Goal: Task Accomplishment & Management: Use online tool/utility

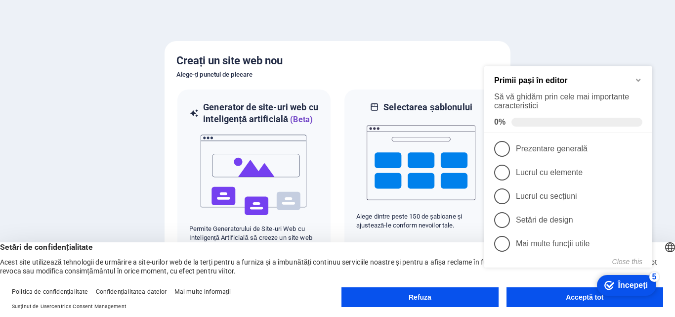
click div "checkmark Începeți 5 Primii pași în editor Să vă ghidăm prin cele mai important…"
click at [639, 79] on icon "Minimize checklist" at bounding box center [638, 80] width 4 height 3
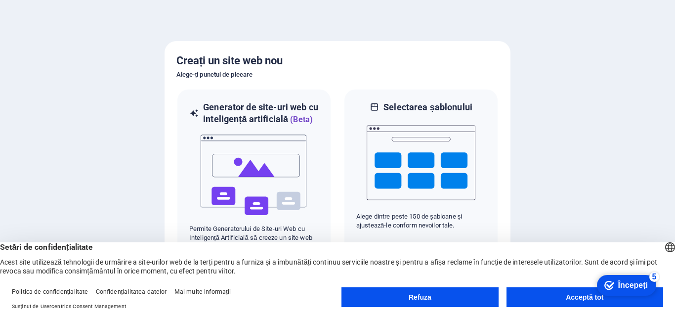
click at [620, 281] on font "Începeți" at bounding box center [633, 285] width 30 height 8
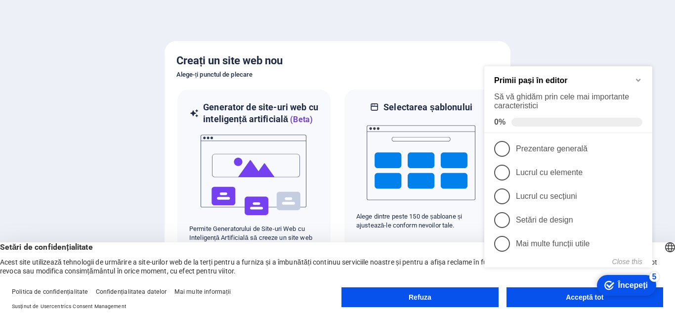
click div "checkmark Începeți 5 Primii pași în editor Să vă ghidăm prin cele mai important…"
click at [641, 78] on icon "Minimize checklist" at bounding box center [638, 80] width 8 height 8
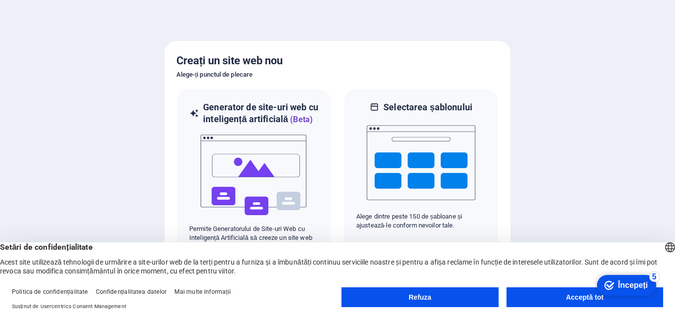
click at [537, 302] on button "Acceptă tot" at bounding box center [584, 297] width 157 height 20
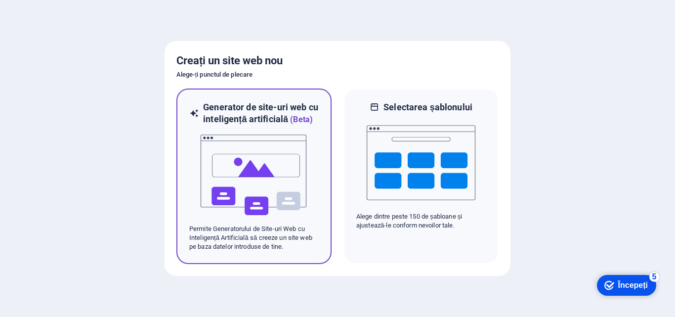
click at [285, 170] on img at bounding box center [254, 174] width 109 height 99
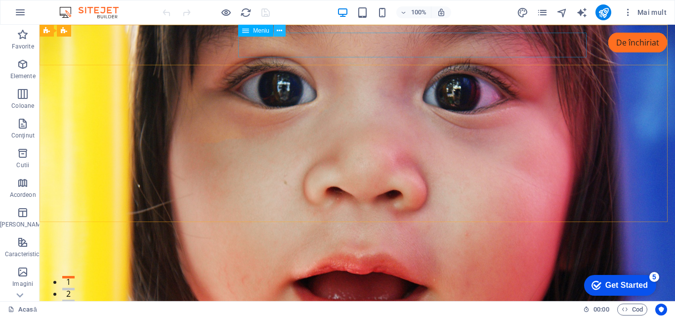
click at [276, 31] on button at bounding box center [280, 31] width 12 height 12
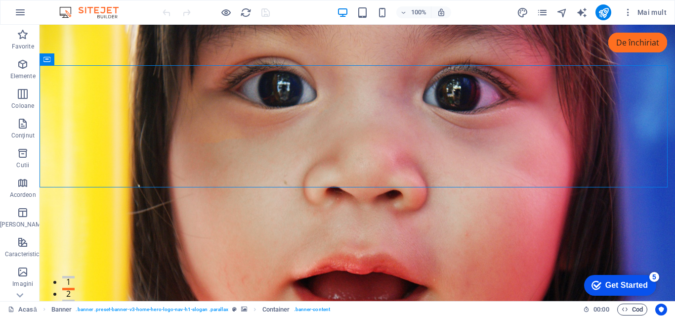
click at [630, 309] on span "Cod" at bounding box center [631, 309] width 21 height 12
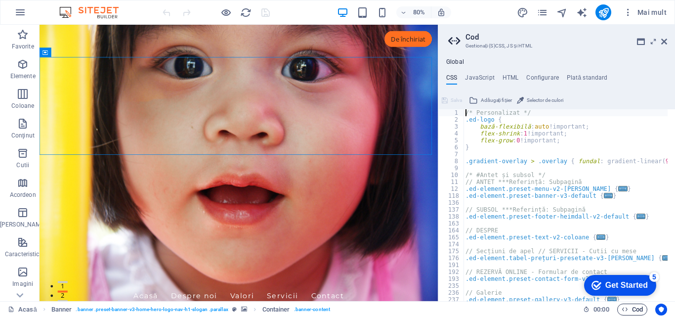
click at [630, 309] on span "Cod" at bounding box center [631, 309] width 21 height 12
click at [666, 39] on icon at bounding box center [664, 42] width 6 height 8
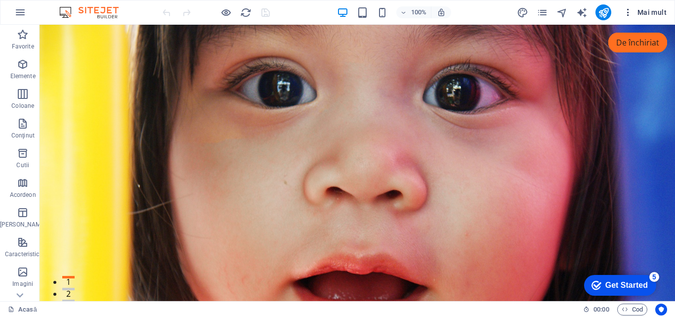
click at [656, 10] on font "Mai mult" at bounding box center [651, 12] width 29 height 8
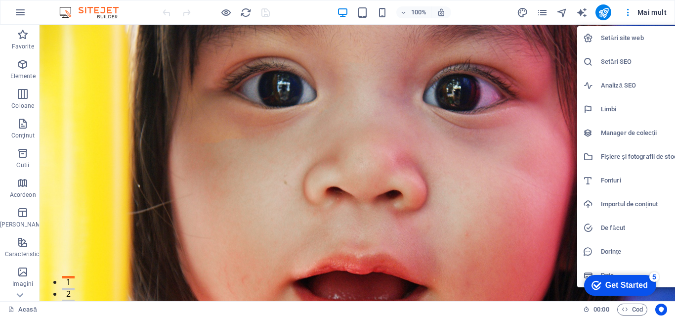
click at [657, 13] on div at bounding box center [337, 158] width 675 height 317
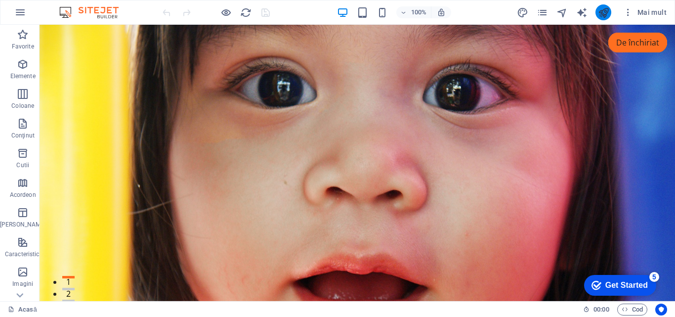
click at [603, 9] on icon "publica" at bounding box center [603, 12] width 11 height 11
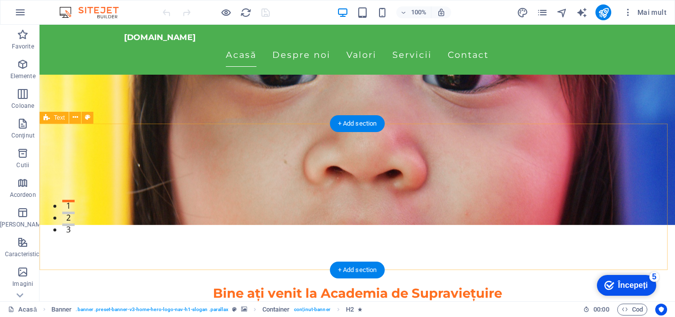
scroll to position [99, 0]
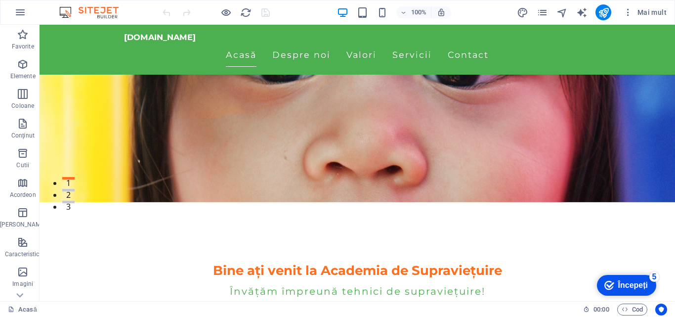
click at [649, 282] on div "checkmark Începeți 5" at bounding box center [626, 285] width 59 height 21
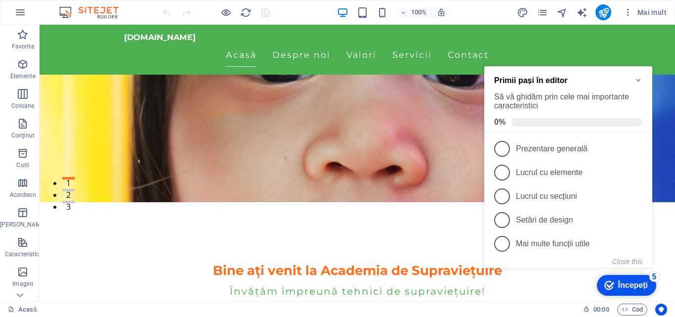
click at [648, 281] on div "checkmark Începeți 5" at bounding box center [626, 285] width 59 height 21
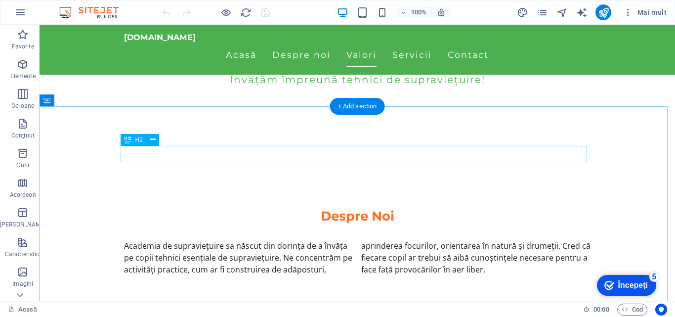
scroll to position [0, 0]
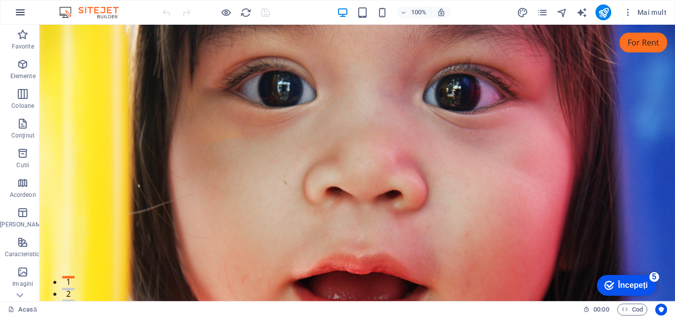
click at [21, 8] on icon "button" at bounding box center [20, 12] width 12 height 12
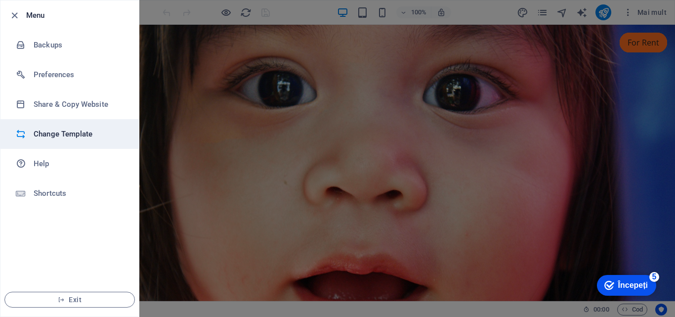
click at [71, 134] on h6 "Change Template" at bounding box center [79, 134] width 91 height 12
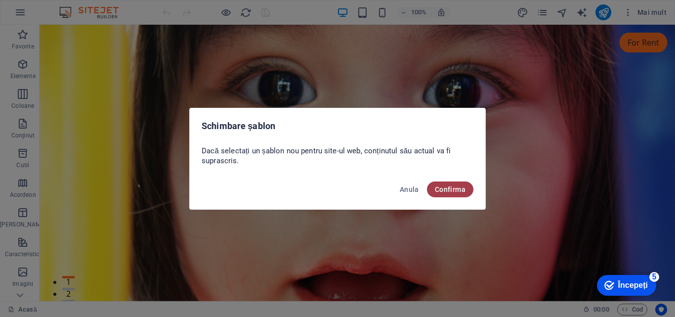
click at [443, 183] on button "Confirma" at bounding box center [450, 189] width 46 height 16
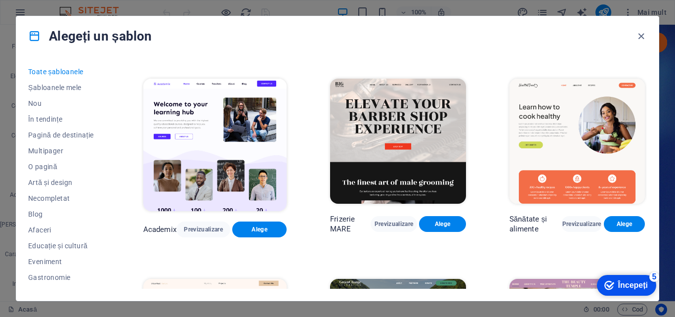
scroll to position [840, 0]
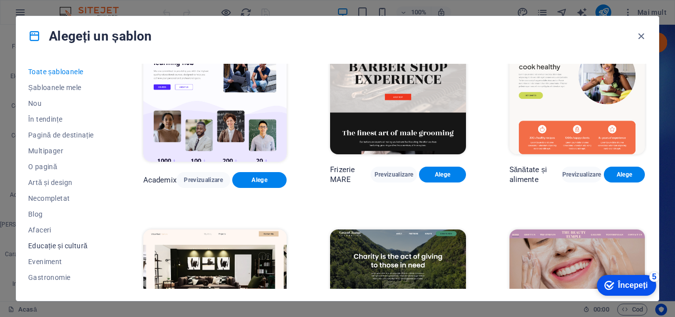
click at [67, 244] on font "Educație și cultură" at bounding box center [57, 246] width 59 height 8
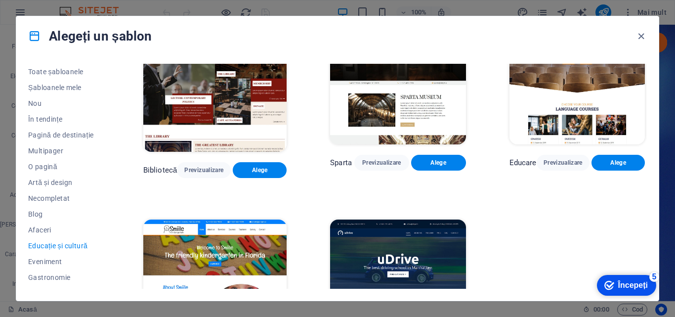
scroll to position [223, 0]
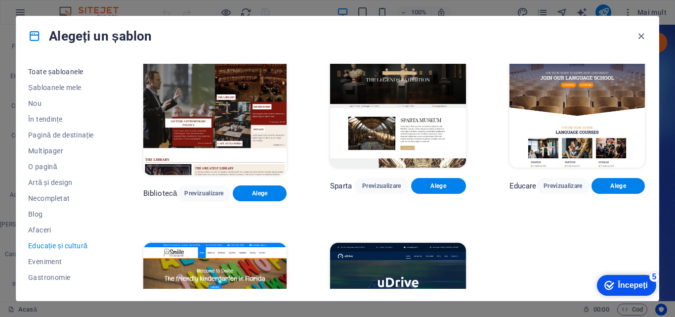
click at [67, 72] on font "Toate șabloanele" at bounding box center [55, 72] width 55 height 8
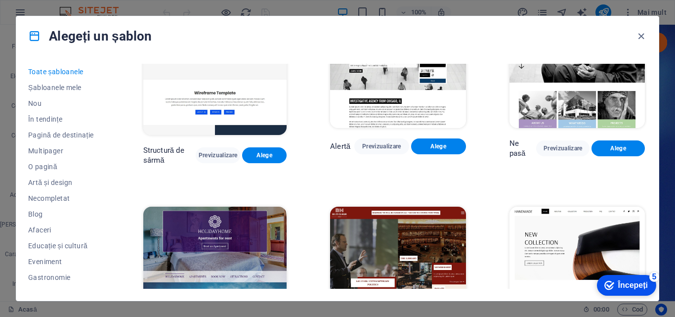
scroll to position [5171, 0]
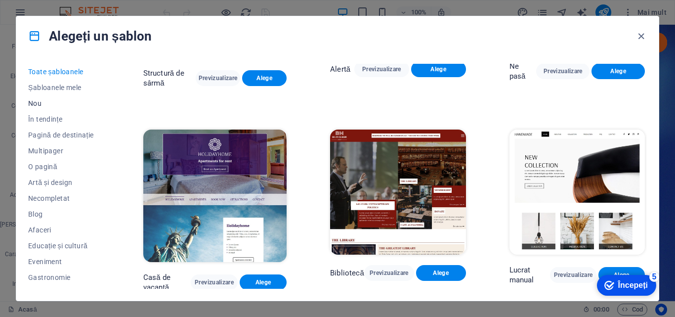
click at [36, 101] on font "Nou" at bounding box center [34, 103] width 13 height 8
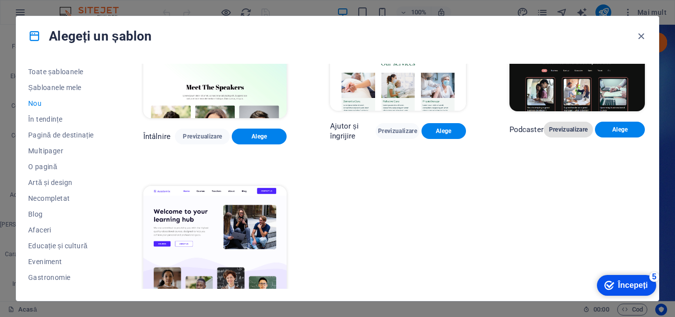
scroll to position [721, 0]
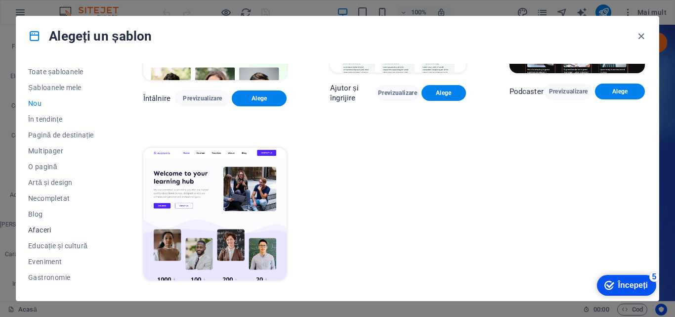
click at [42, 235] on button "Afaceri" at bounding box center [64, 230] width 72 height 16
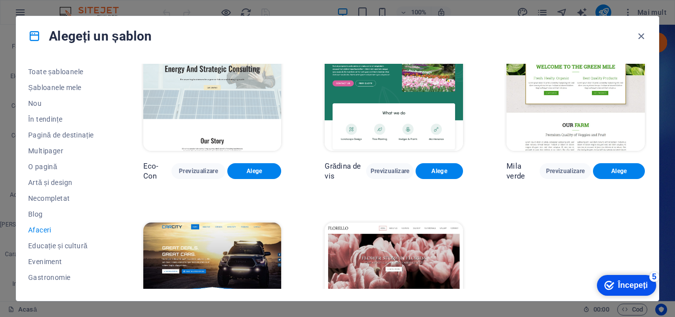
scroll to position [0, 0]
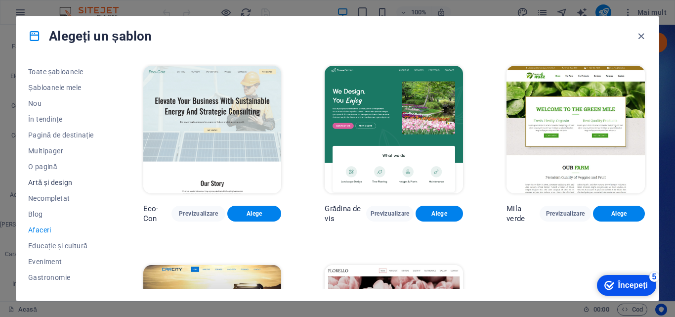
click at [55, 185] on font "Artă și design" at bounding box center [50, 182] width 44 height 8
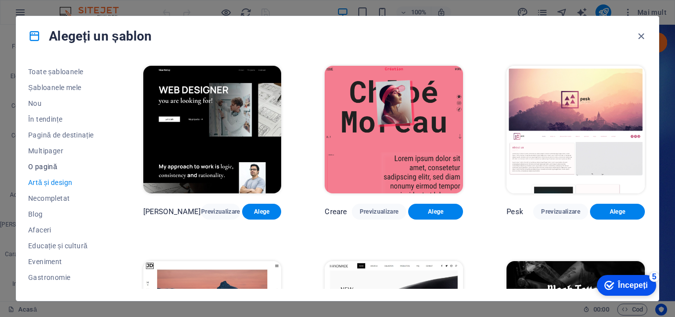
click at [46, 168] on font "O pagină" at bounding box center [42, 166] width 29 height 8
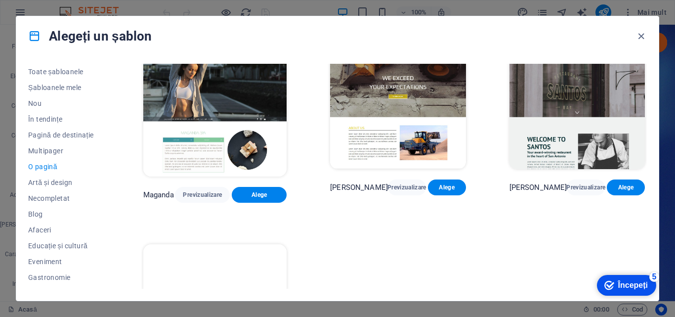
scroll to position [4453, 0]
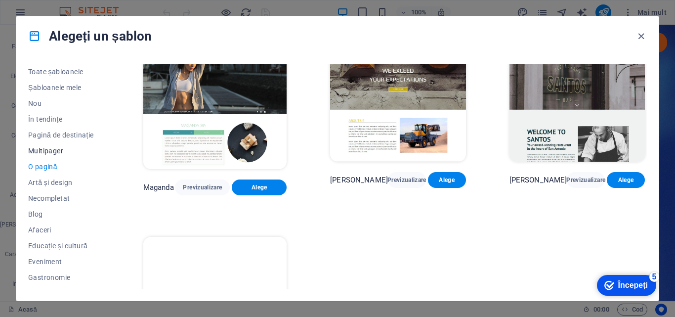
click at [57, 151] on font "Multipager" at bounding box center [45, 151] width 35 height 8
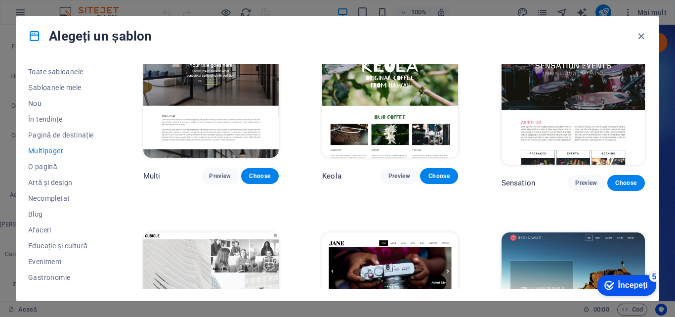
scroll to position [4087, 0]
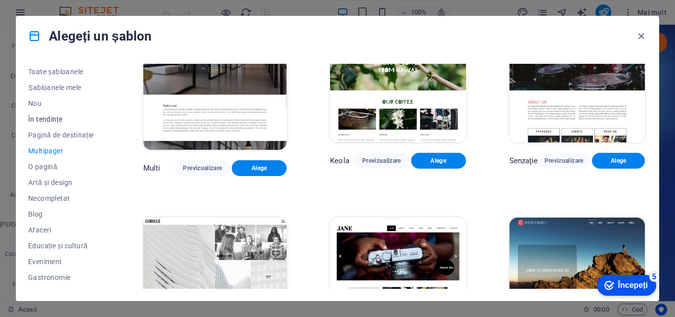
click at [57, 117] on font "În tendințe" at bounding box center [45, 119] width 34 height 8
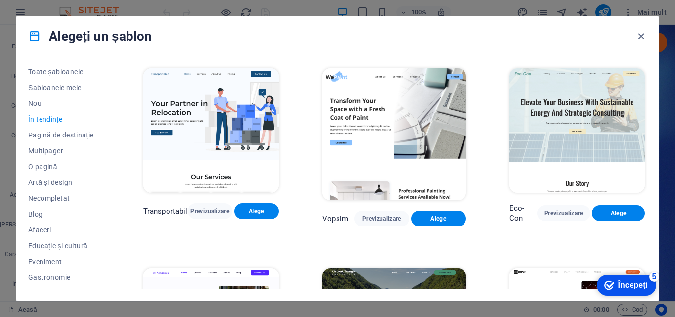
scroll to position [346, 0]
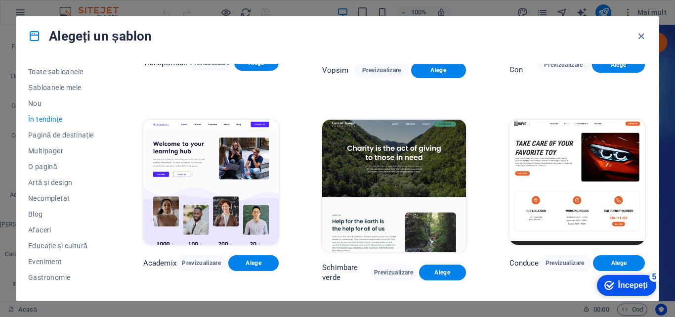
click at [404, 148] on img at bounding box center [393, 186] width 143 height 132
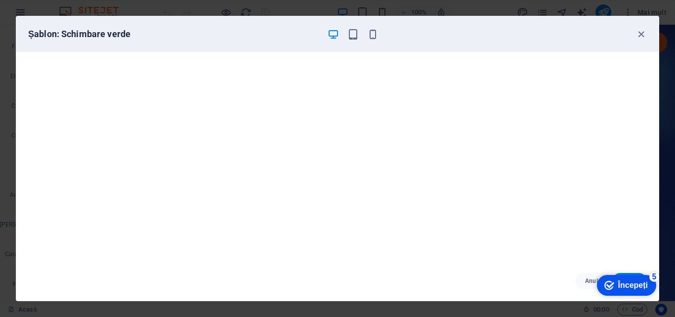
click at [634, 284] on font "Începeți" at bounding box center [633, 285] width 30 height 8
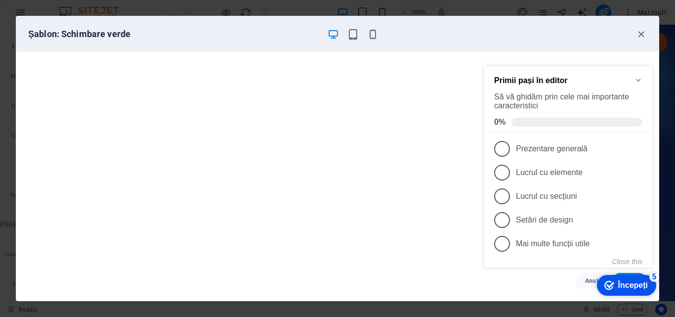
click at [634, 81] on icon "Minimize checklist" at bounding box center [638, 80] width 8 height 8
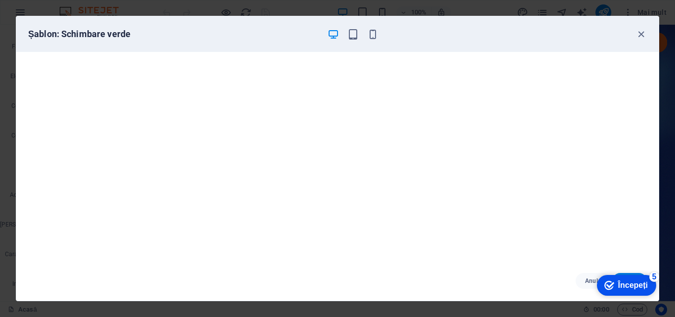
click at [628, 275] on div "checkmark Începeți 5" at bounding box center [626, 285] width 59 height 21
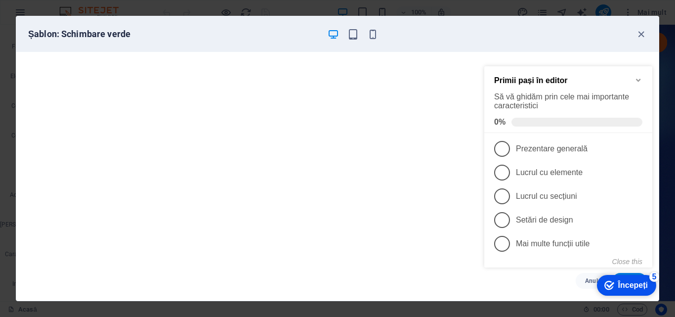
click at [593, 45] on div "Șablon: Schimbare verde" at bounding box center [337, 34] width 642 height 36
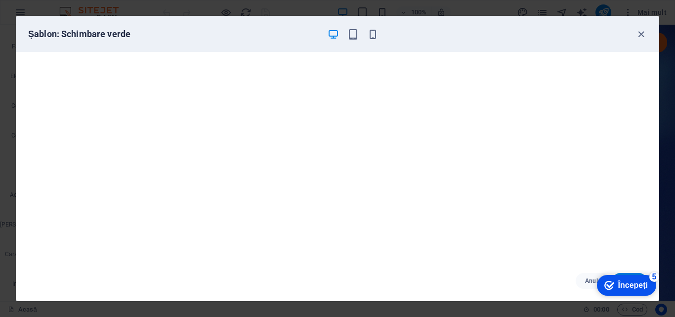
click at [638, 280] on font "Începeți" at bounding box center [633, 284] width 30 height 8
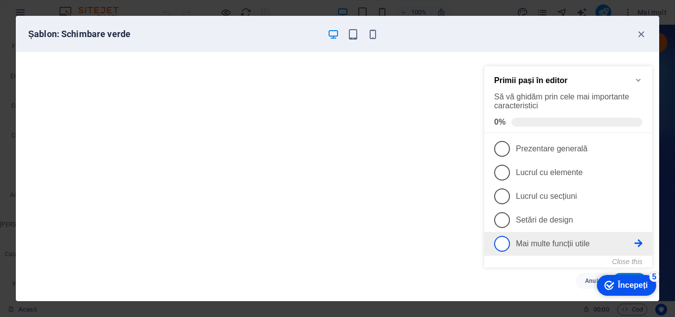
click at [566, 236] on link "5 Mai multe funcții utile - incomplet" at bounding box center [568, 244] width 148 height 16
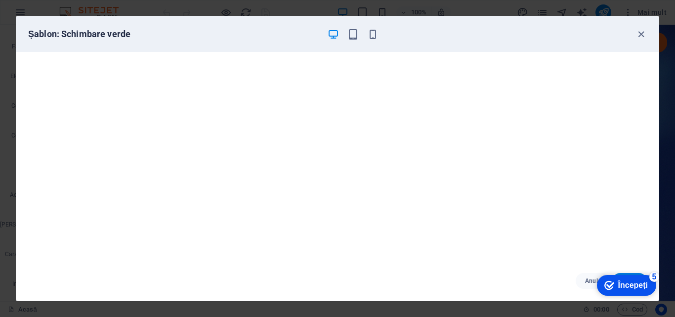
click at [635, 287] on font "Începeți" at bounding box center [633, 285] width 30 height 8
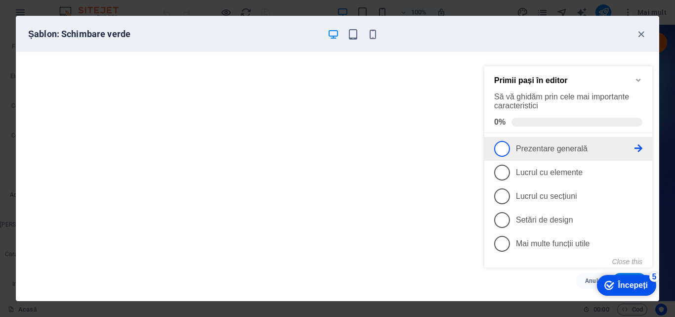
click at [503, 143] on span "1" at bounding box center [502, 149] width 16 height 16
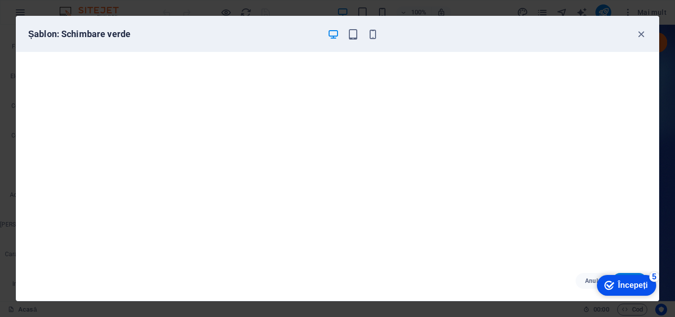
scroll to position [0, 0]
click div "checkmark Începeți 5 Primii pași în editor Să vă ghidăm prin cele mai important…"
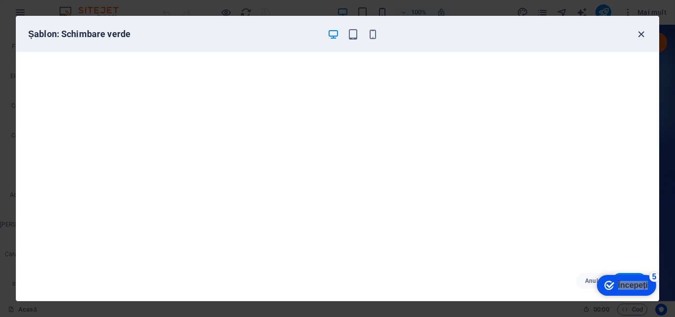
click at [643, 33] on icon "button" at bounding box center [640, 34] width 11 height 11
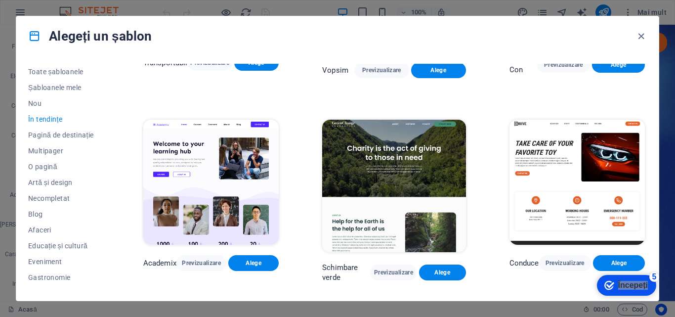
click at [446, 271] on div "Schimbare verde Previzualizare Alege" at bounding box center [393, 272] width 143 height 20
click at [446, 269] on font "Alege" at bounding box center [442, 272] width 16 height 7
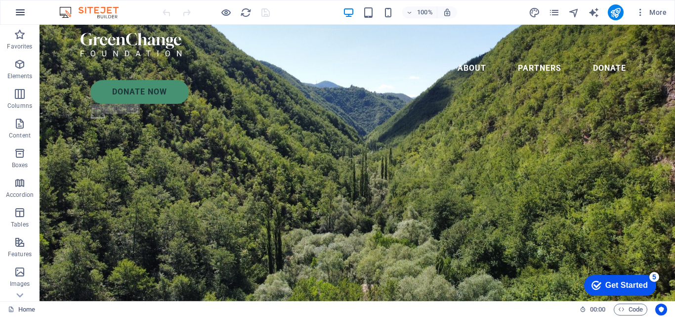
click at [23, 6] on icon "button" at bounding box center [20, 12] width 12 height 12
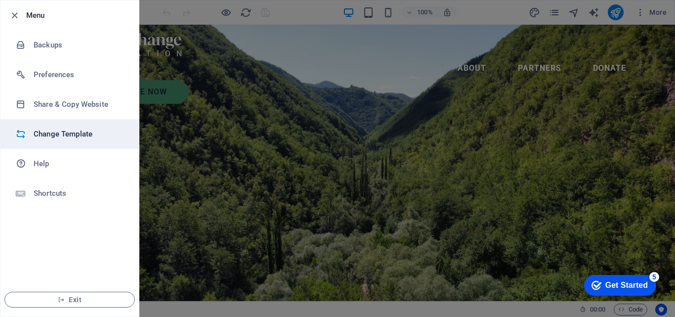
click at [79, 129] on h6 "Change Template" at bounding box center [79, 134] width 91 height 12
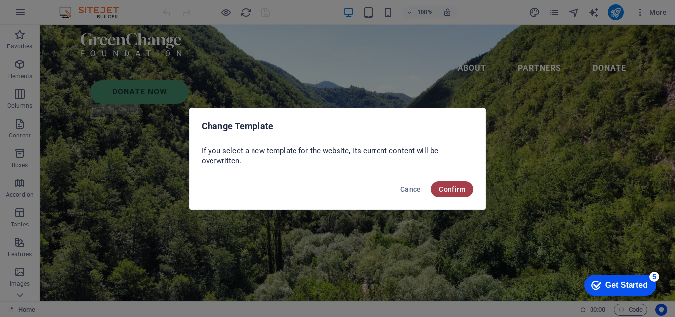
click at [444, 192] on span "Confirm" at bounding box center [452, 189] width 27 height 8
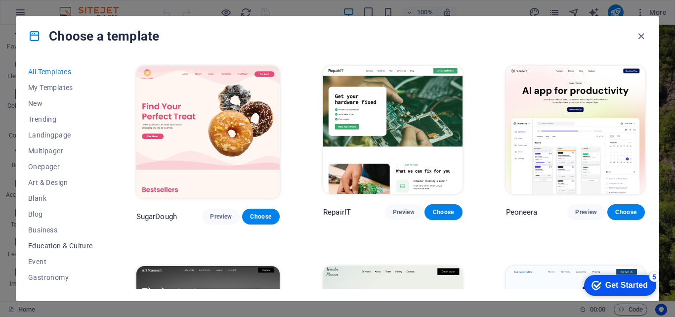
click at [46, 247] on span "Education & Culture" at bounding box center [60, 246] width 65 height 8
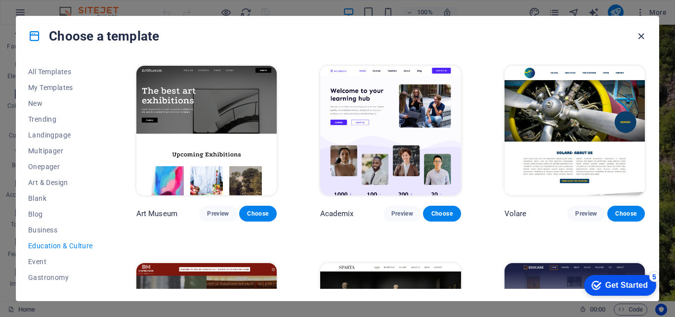
drag, startPoint x: 641, startPoint y: 38, endPoint x: 600, endPoint y: 13, distance: 47.4
click at [641, 38] on icon "button" at bounding box center [640, 36] width 11 height 11
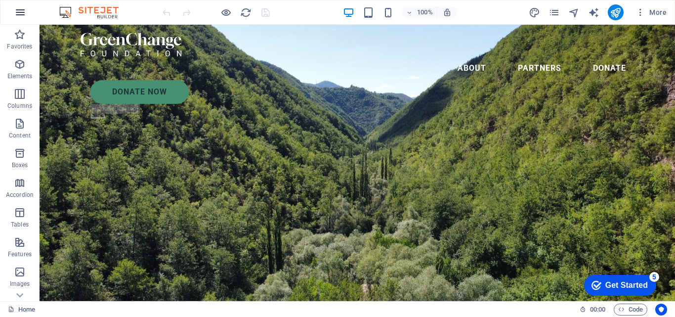
click at [15, 6] on button "button" at bounding box center [20, 12] width 24 height 24
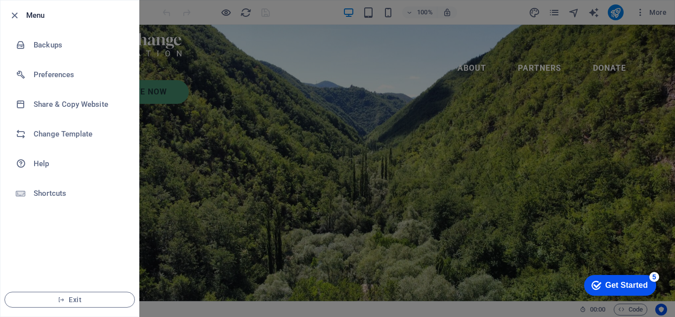
click at [38, 14] on h6 "Menu" at bounding box center [78, 15] width 105 height 12
click at [234, 54] on div at bounding box center [337, 158] width 675 height 317
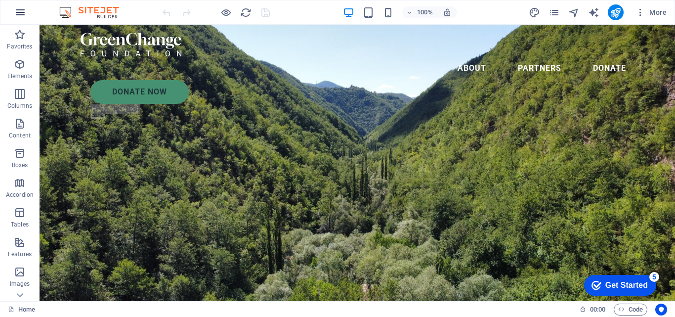
click at [17, 6] on icon "button" at bounding box center [20, 12] width 12 height 12
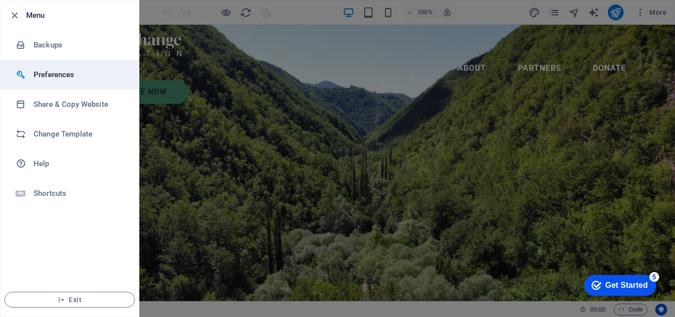
click at [40, 69] on h6 "Preferences" at bounding box center [79, 75] width 91 height 12
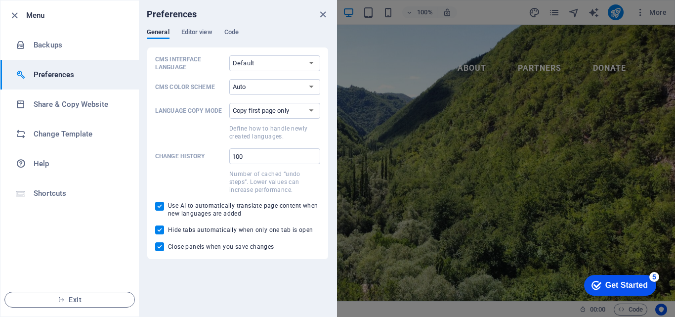
click at [40, 69] on h6 "Preferences" at bounding box center [79, 75] width 91 height 12
click at [321, 18] on icon "close" at bounding box center [322, 14] width 11 height 11
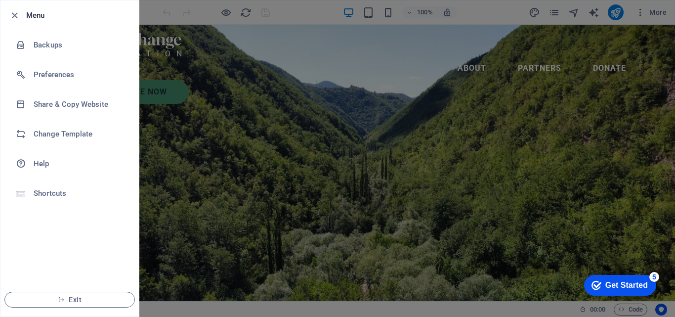
click at [310, 16] on div at bounding box center [337, 158] width 675 height 317
